Goal: Transaction & Acquisition: Book appointment/travel/reservation

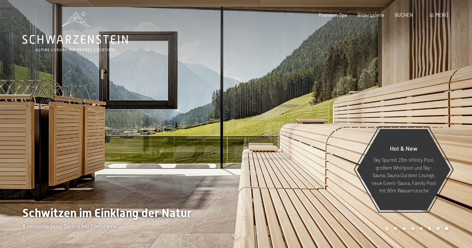
click at [422, 102] on div at bounding box center [354, 124] width 236 height 248
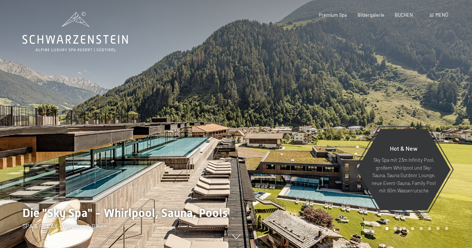
click at [422, 102] on div at bounding box center [354, 124] width 236 height 248
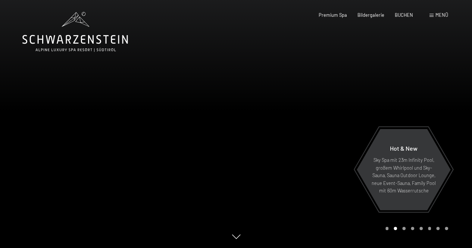
click at [35, 98] on div at bounding box center [118, 124] width 236 height 248
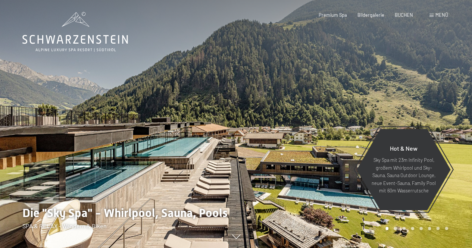
click at [382, 94] on div at bounding box center [354, 124] width 236 height 248
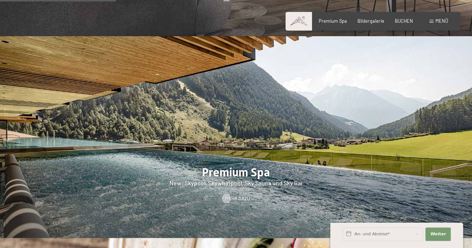
scroll to position [746, 0]
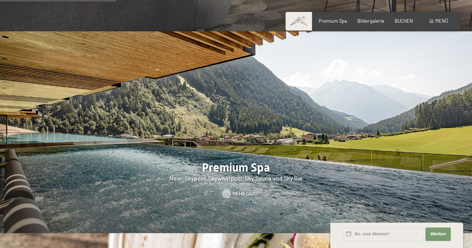
click at [241, 191] on span "Mehr dazu" at bounding box center [244, 194] width 25 height 7
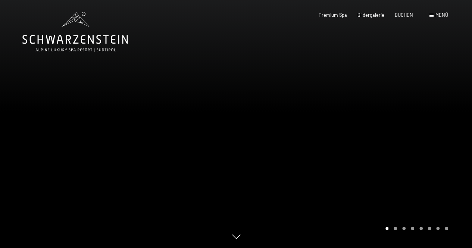
click at [413, 94] on div at bounding box center [354, 124] width 236 height 248
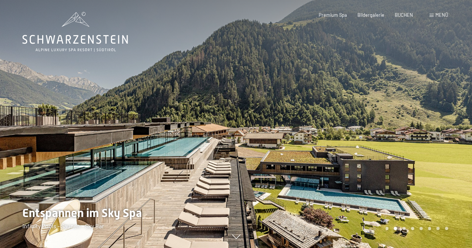
click at [413, 94] on div at bounding box center [354, 124] width 236 height 248
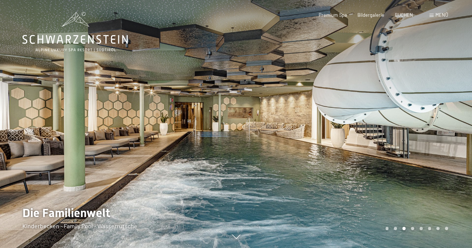
click at [427, 116] on div at bounding box center [354, 124] width 236 height 248
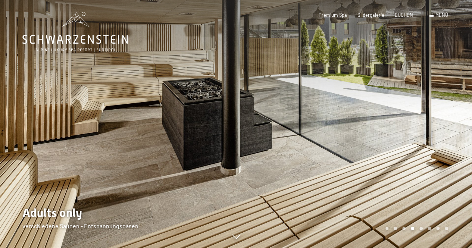
click at [399, 127] on div at bounding box center [354, 124] width 236 height 248
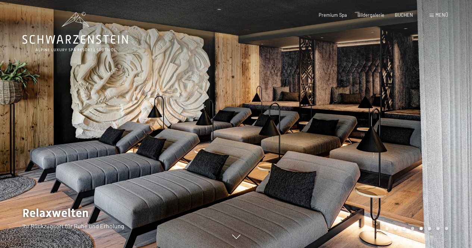
click at [399, 127] on div at bounding box center [354, 124] width 236 height 248
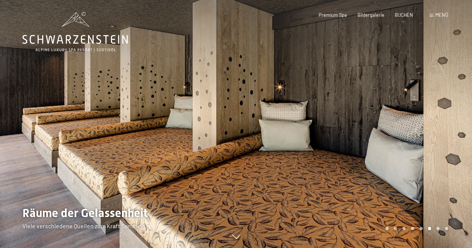
click at [399, 127] on div at bounding box center [354, 124] width 236 height 248
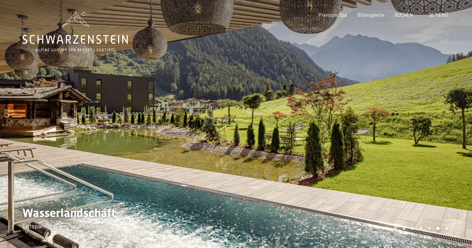
click at [399, 127] on div at bounding box center [354, 124] width 236 height 248
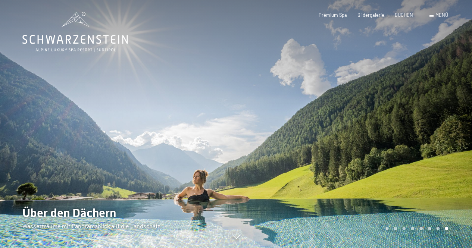
click at [399, 127] on div at bounding box center [354, 124] width 236 height 248
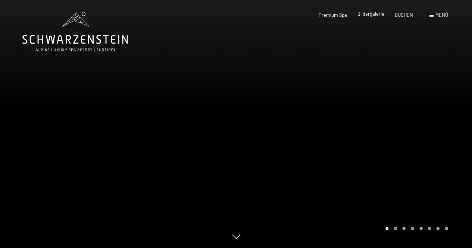
click at [376, 14] on span "Bildergalerie" at bounding box center [370, 14] width 27 height 6
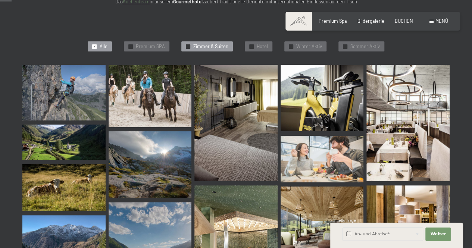
click at [202, 47] on span "Zimmer & Suiten" at bounding box center [210, 46] width 35 height 7
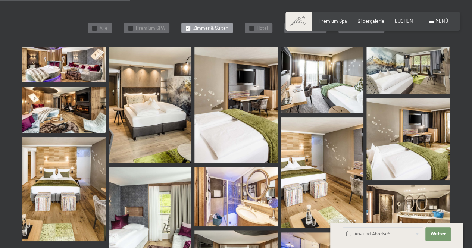
scroll to position [199, 0]
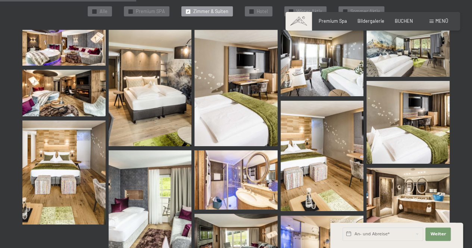
click at [117, 84] on img at bounding box center [150, 88] width 83 height 116
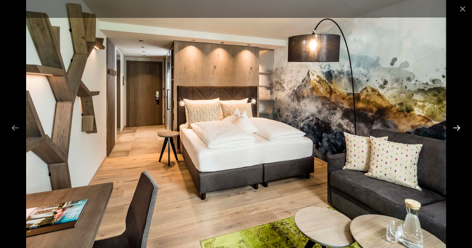
click at [457, 125] on button "Next slide" at bounding box center [457, 128] width 16 height 15
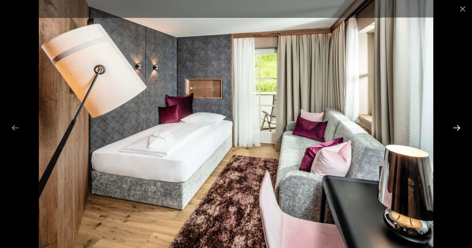
click at [457, 125] on button "Next slide" at bounding box center [457, 128] width 16 height 15
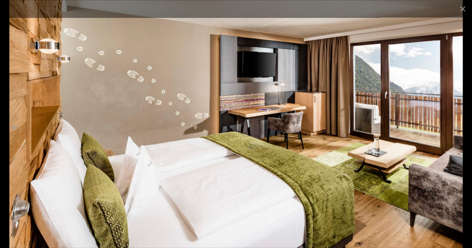
click at [423, 177] on img at bounding box center [235, 124] width 453 height 248
click at [463, 8] on button "Close gallery" at bounding box center [462, 9] width 19 height 18
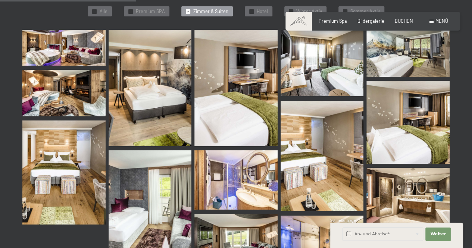
click at [243, 184] on img at bounding box center [235, 179] width 83 height 59
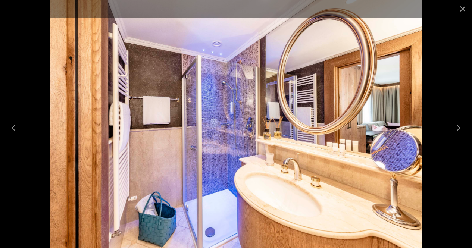
click at [422, 126] on div at bounding box center [236, 124] width 472 height 248
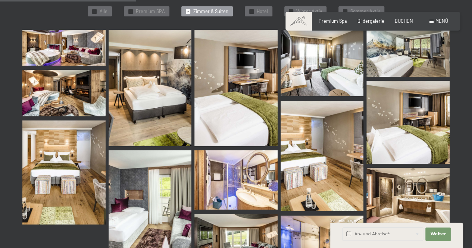
click at [394, 195] on img at bounding box center [407, 195] width 83 height 55
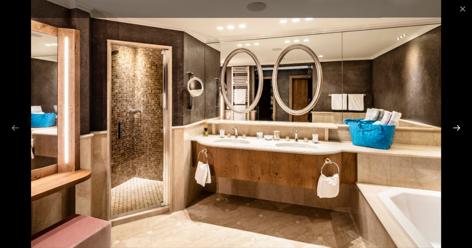
click at [457, 130] on button "Next slide" at bounding box center [457, 128] width 16 height 15
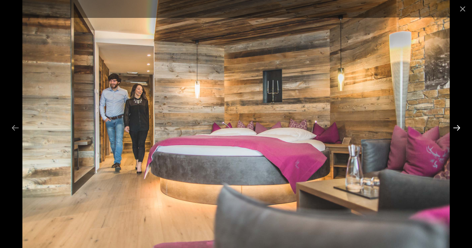
click at [457, 130] on button "Next slide" at bounding box center [457, 128] width 16 height 15
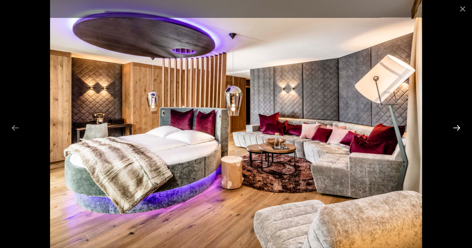
click at [457, 130] on button "Next slide" at bounding box center [457, 128] width 16 height 15
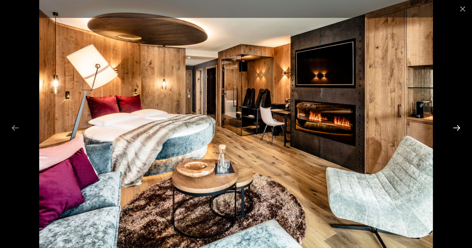
click at [457, 130] on button "Next slide" at bounding box center [457, 128] width 16 height 15
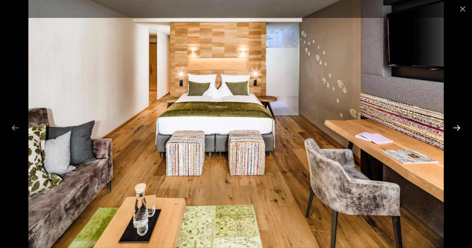
click at [457, 130] on button "Next slide" at bounding box center [457, 128] width 16 height 15
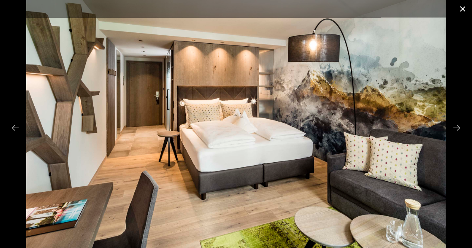
click at [461, 13] on button "Close gallery" at bounding box center [462, 9] width 19 height 18
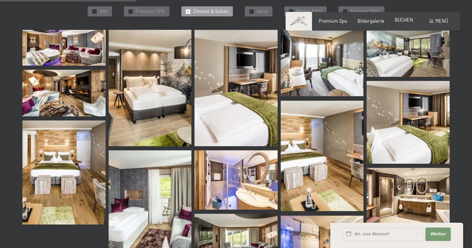
click at [412, 21] on span "BUCHEN" at bounding box center [404, 20] width 18 height 6
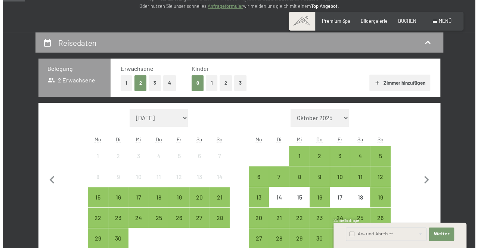
scroll to position [119, 0]
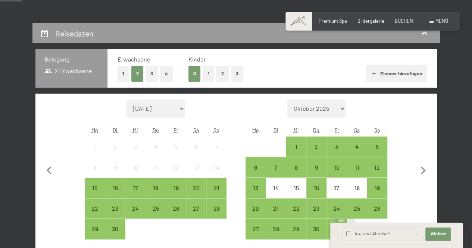
click at [433, 21] on span at bounding box center [432, 21] width 4 height 3
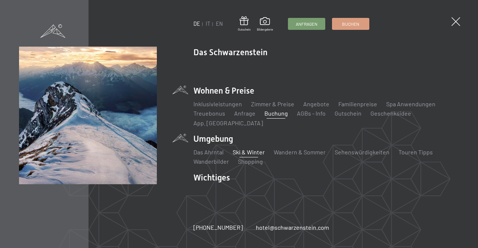
click at [247, 149] on link "Ski & Winter" at bounding box center [248, 152] width 32 height 7
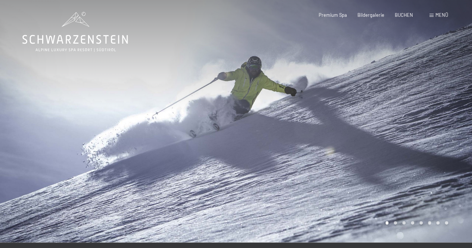
click at [431, 150] on div at bounding box center [354, 121] width 236 height 243
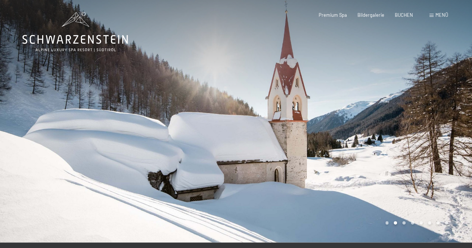
click at [431, 150] on div at bounding box center [354, 121] width 236 height 243
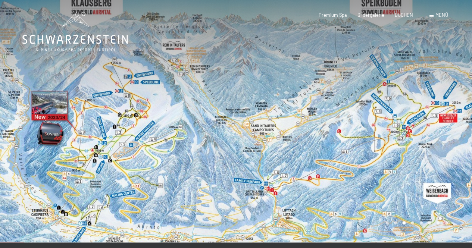
click at [435, 120] on div at bounding box center [354, 121] width 236 height 243
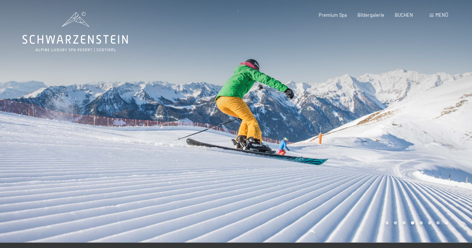
click at [435, 120] on div at bounding box center [354, 121] width 236 height 243
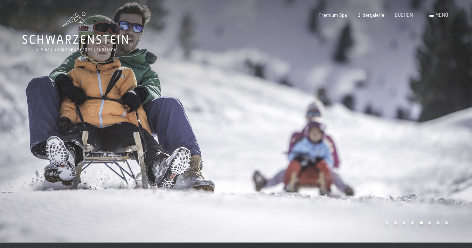
click at [435, 120] on div at bounding box center [354, 121] width 236 height 243
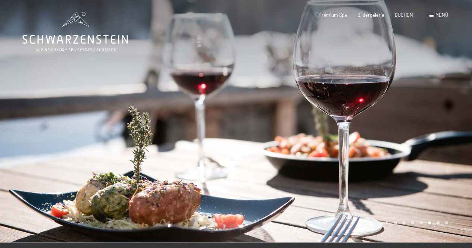
click at [435, 120] on div at bounding box center [354, 121] width 236 height 243
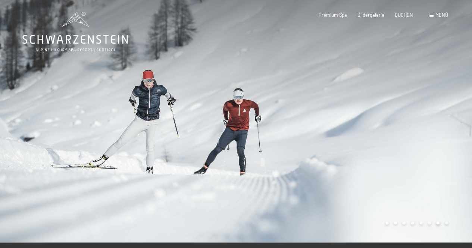
click at [435, 120] on div at bounding box center [354, 121] width 236 height 243
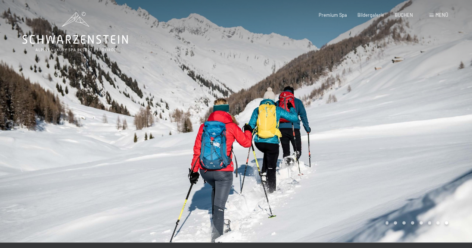
click at [435, 120] on div at bounding box center [354, 121] width 236 height 243
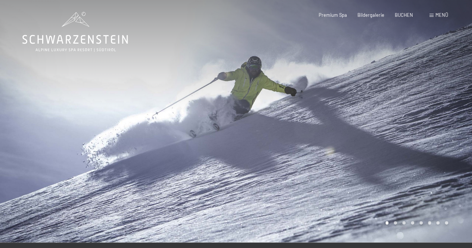
click at [435, 120] on div at bounding box center [354, 121] width 236 height 243
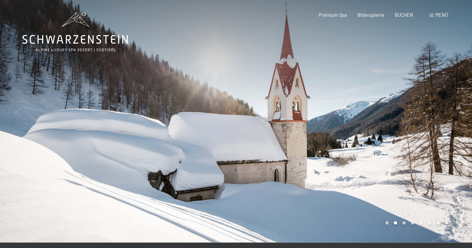
click at [436, 13] on span "Menü" at bounding box center [441, 15] width 13 height 6
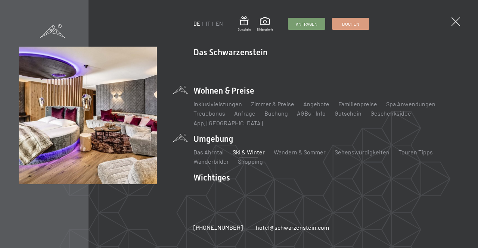
click at [313, 104] on div "Inklusivleistungen Zimmer & Preise Liste Angebote Liste Familienpreise Spa Anwe…" at bounding box center [325, 112] width 265 height 31
click at [312, 107] on link "Angebote" at bounding box center [316, 103] width 26 height 7
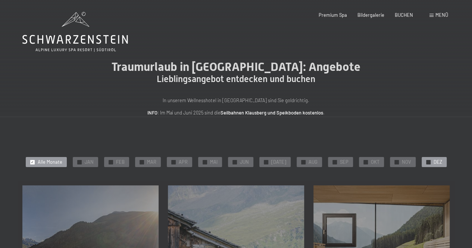
click at [428, 157] on div "✓ DEZ" at bounding box center [434, 162] width 25 height 10
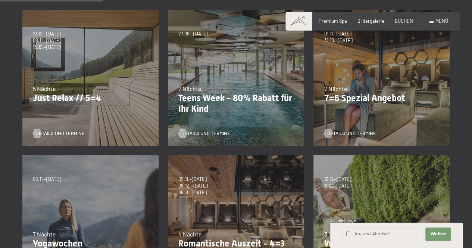
scroll to position [175, 0]
click at [346, 134] on span "Details und Termine" at bounding box center [358, 134] width 49 height 7
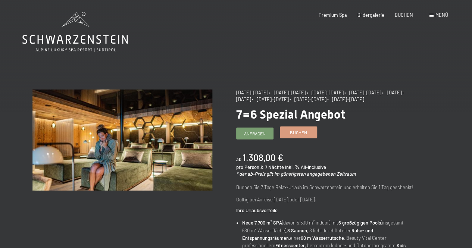
click at [297, 134] on span "Buchen" at bounding box center [298, 132] width 17 height 6
click at [302, 131] on span "Buchen" at bounding box center [298, 132] width 17 height 6
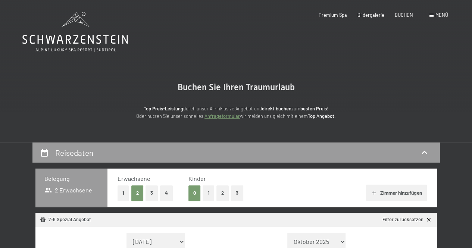
select select "[DATE]"
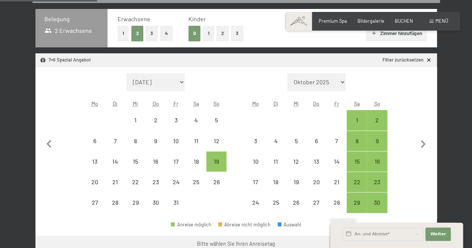
scroll to position [169, 0]
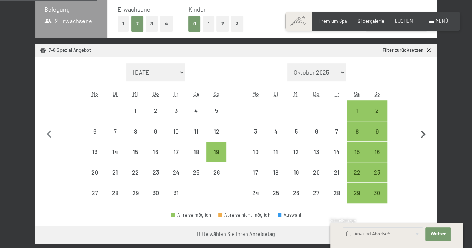
click at [422, 131] on icon "button" at bounding box center [423, 135] width 16 height 16
select select "[DATE]"
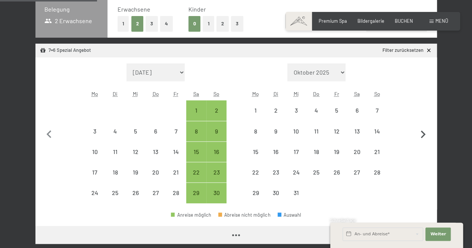
select select "[DATE]"
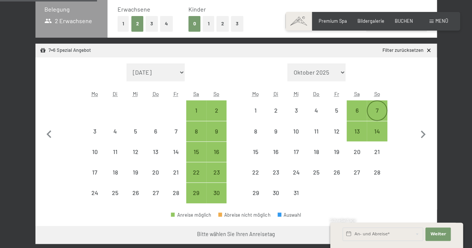
click at [376, 106] on div "7" at bounding box center [377, 110] width 19 height 19
select select "[DATE]"
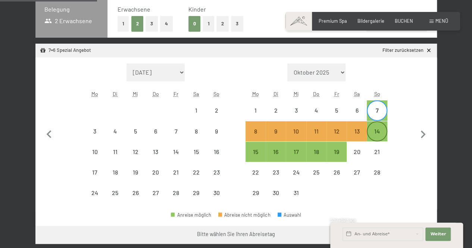
click at [377, 129] on div "14" at bounding box center [377, 137] width 19 height 19
select select "[DATE]"
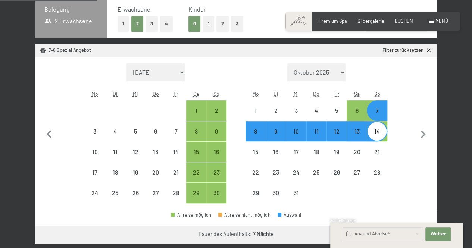
select select "[DATE]"
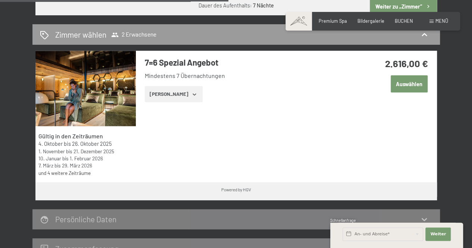
scroll to position [399, 0]
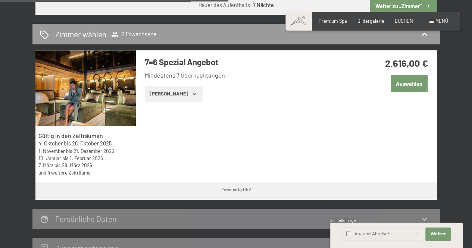
click at [413, 75] on button "Auswählen" at bounding box center [409, 83] width 37 height 17
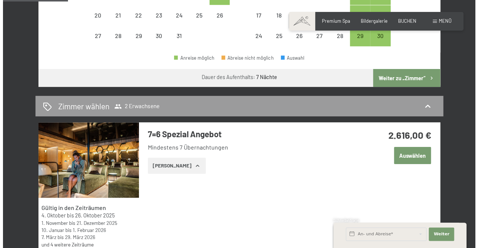
scroll to position [323, 0]
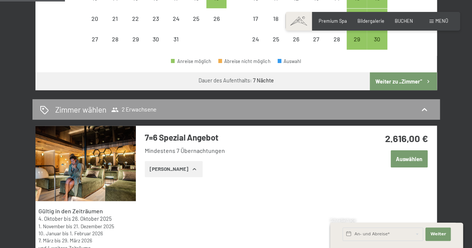
click at [435, 24] on span "Menü" at bounding box center [441, 21] width 13 height 6
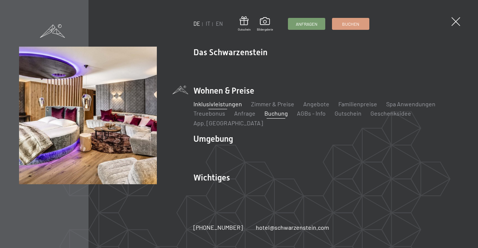
click at [218, 107] on link "Inklusivleistungen" at bounding box center [217, 103] width 49 height 7
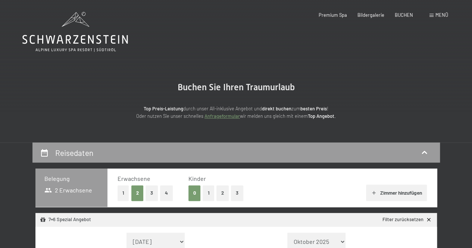
select select "[DATE]"
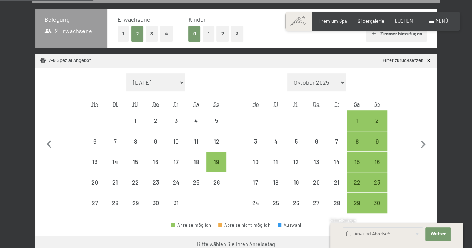
scroll to position [163, 0]
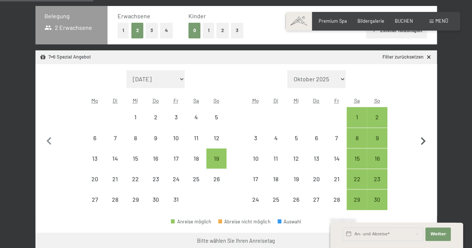
click at [427, 137] on icon "button" at bounding box center [423, 142] width 16 height 16
select select "2025-11-01"
select select "2025-12-01"
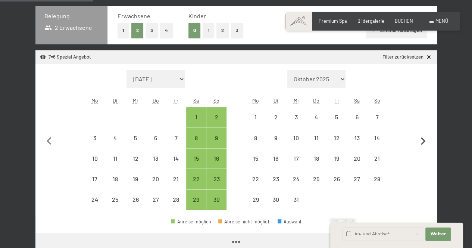
select select "2025-11-01"
select select "2025-12-01"
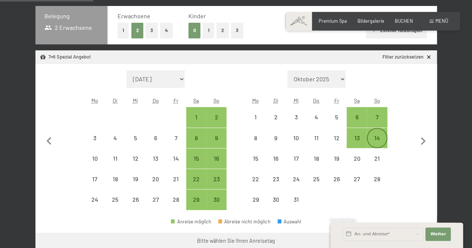
click at [378, 131] on div "14" at bounding box center [377, 138] width 19 height 19
select select "2025-11-01"
select select "2025-12-01"
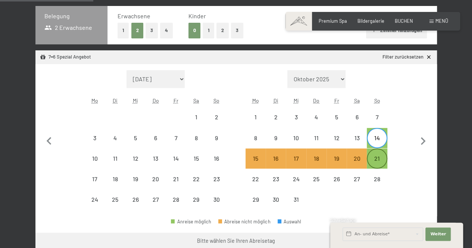
click at [374, 158] on div "21" at bounding box center [377, 165] width 19 height 19
select select "2025-11-01"
select select "2025-12-01"
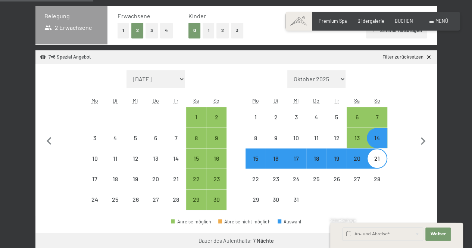
select select "2025-10-01"
select select "2025-11-01"
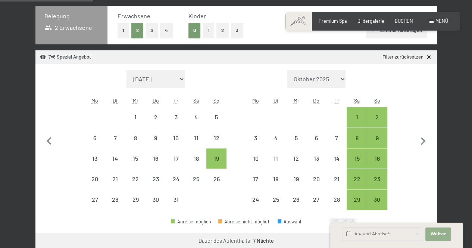
click at [440, 235] on span "Weiter" at bounding box center [438, 234] width 16 height 6
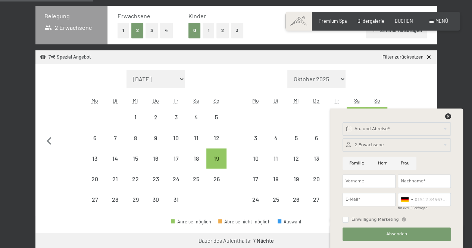
click at [444, 113] on div "An- und Abreise* Weiter Adressfelder ausblenden 2 Erwachsene 2 Erwachsene Älter…" at bounding box center [397, 179] width 118 height 140
click at [447, 119] on icon at bounding box center [448, 116] width 6 height 6
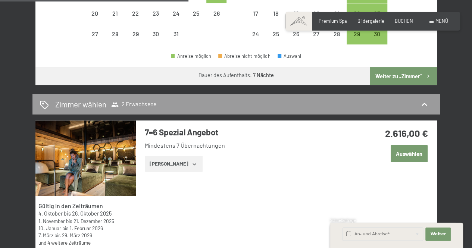
click at [402, 160] on button "Auswählen" at bounding box center [409, 153] width 37 height 17
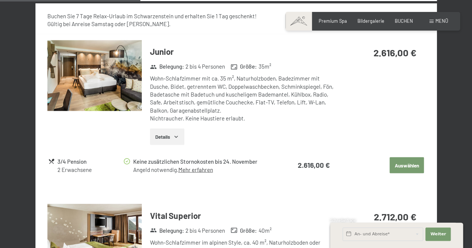
scroll to position [580, 0]
click at [402, 160] on button "Auswählen" at bounding box center [407, 165] width 34 height 16
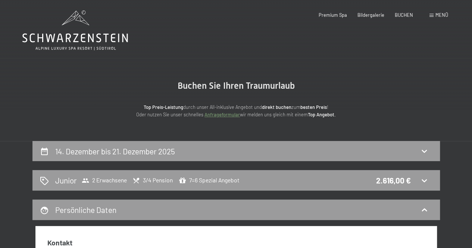
scroll to position [0, 0]
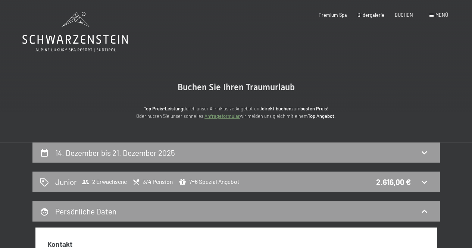
click at [441, 14] on span "Menü" at bounding box center [441, 15] width 13 height 6
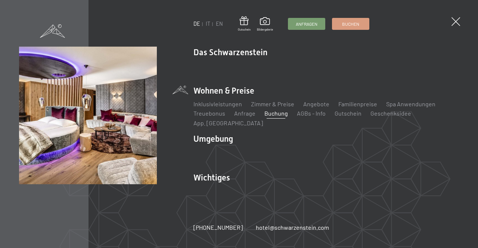
click at [222, 118] on li "Treuebonus" at bounding box center [209, 113] width 32 height 8
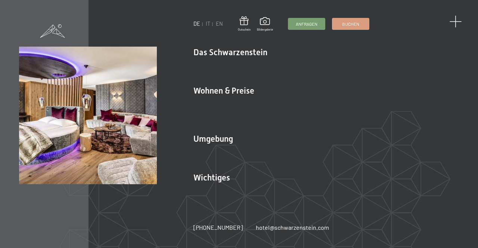
click at [458, 21] on span at bounding box center [455, 22] width 12 height 12
